Goal: Information Seeking & Learning: Learn about a topic

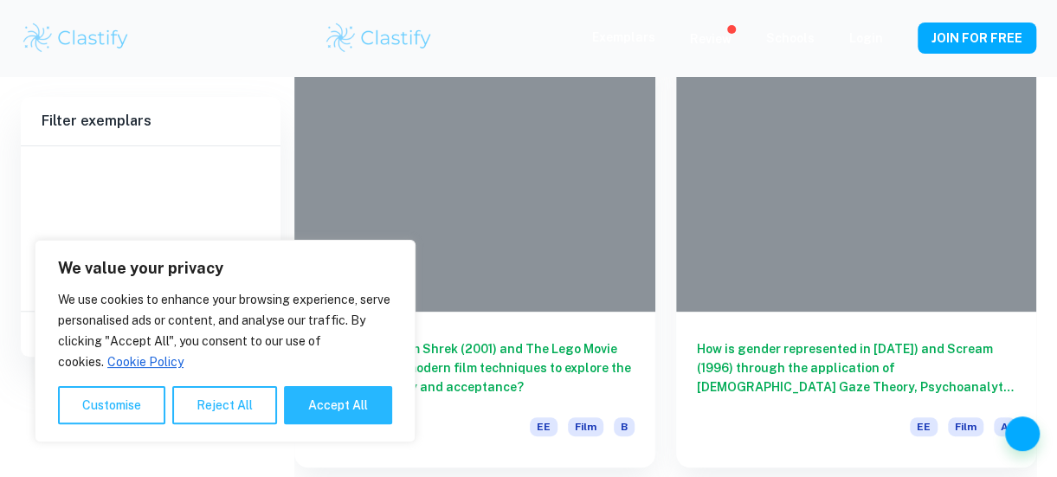
scroll to position [222, 0]
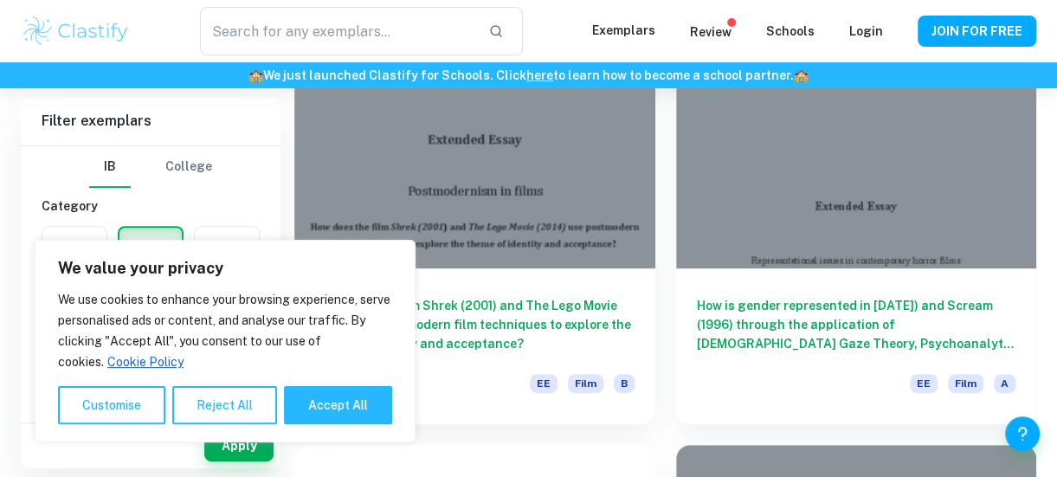
type input "Film"
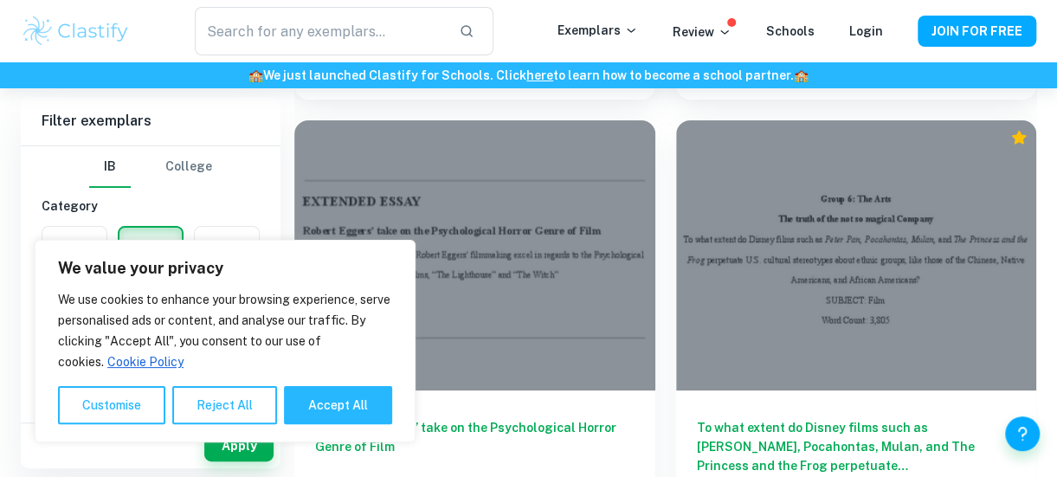
scroll to position [3298, 0]
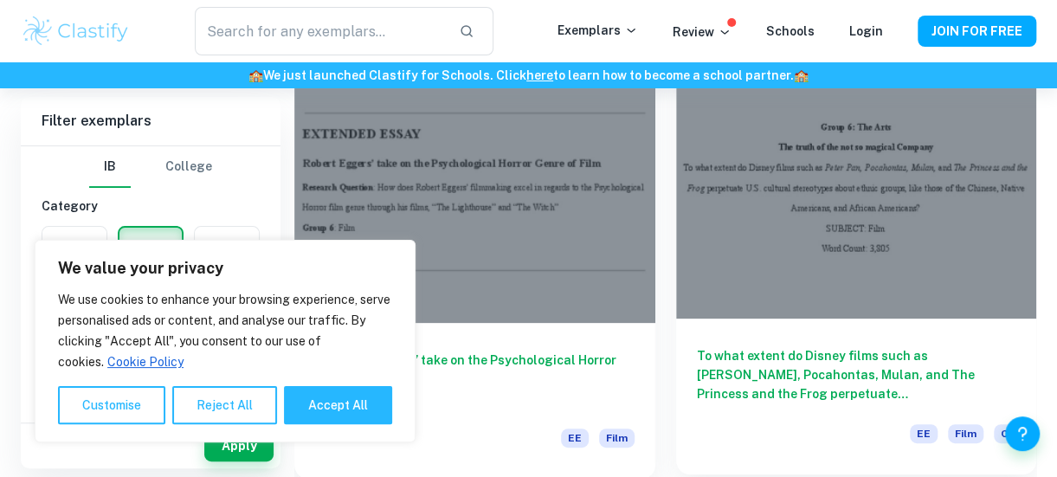
click at [801, 227] on div at bounding box center [856, 183] width 361 height 270
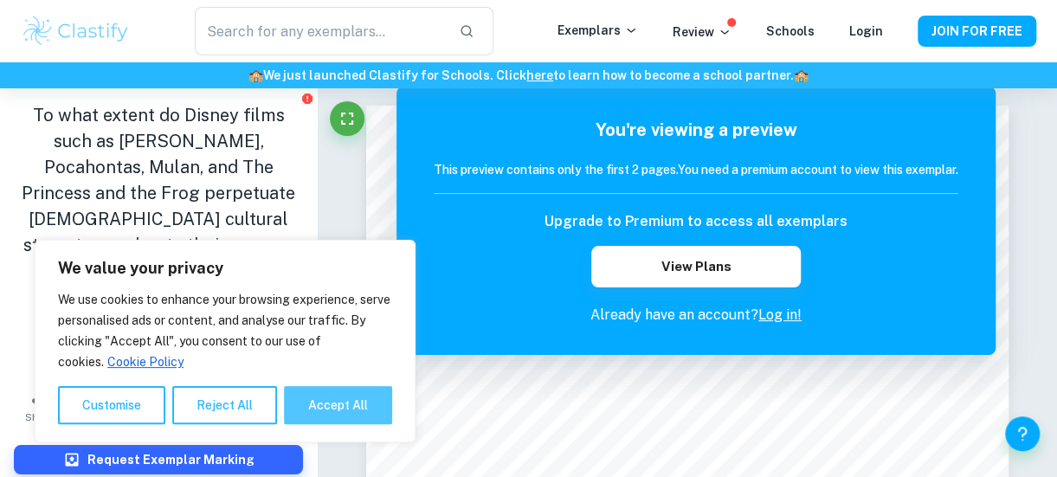
click at [314, 398] on button "Accept All" at bounding box center [338, 405] width 108 height 38
checkbox input "true"
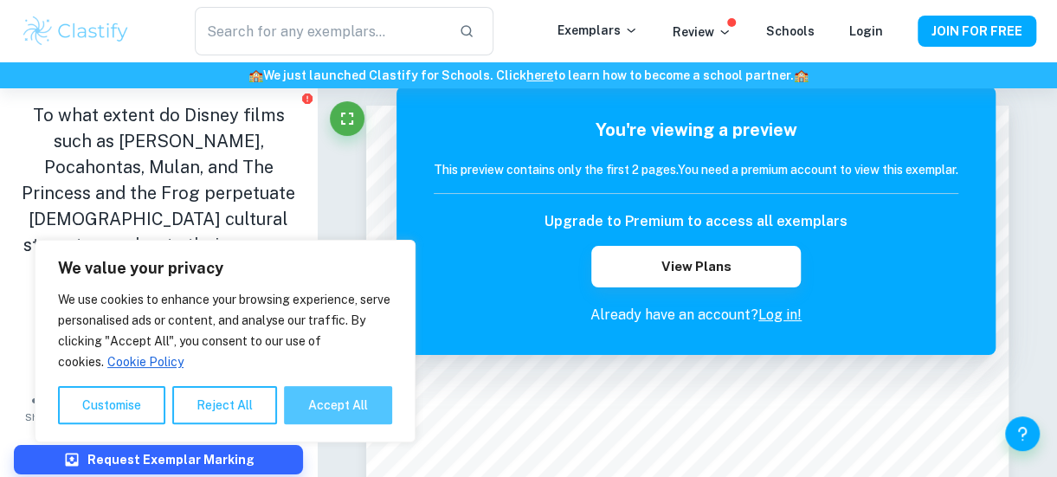
checkbox input "true"
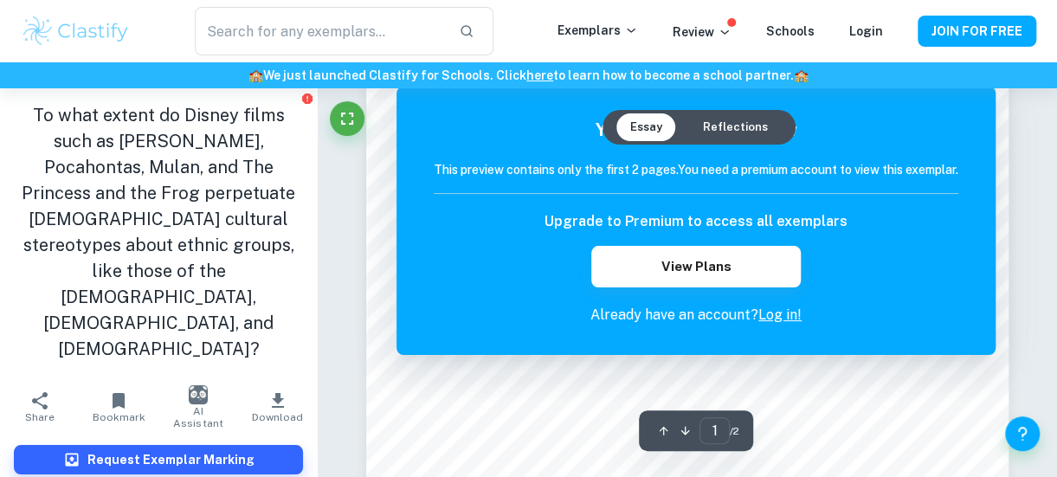
scroll to position [118, 0]
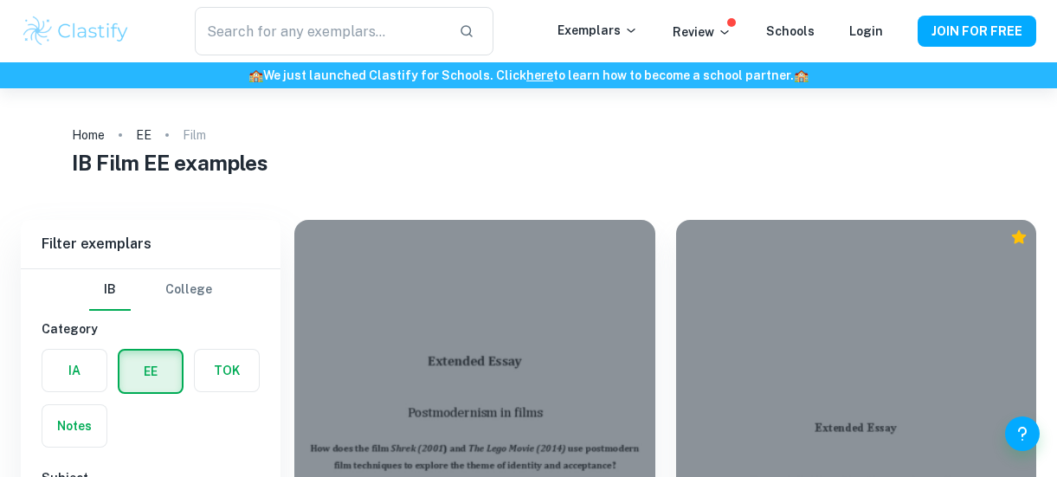
scroll to position [194, 0]
